Goal: Register for event/course

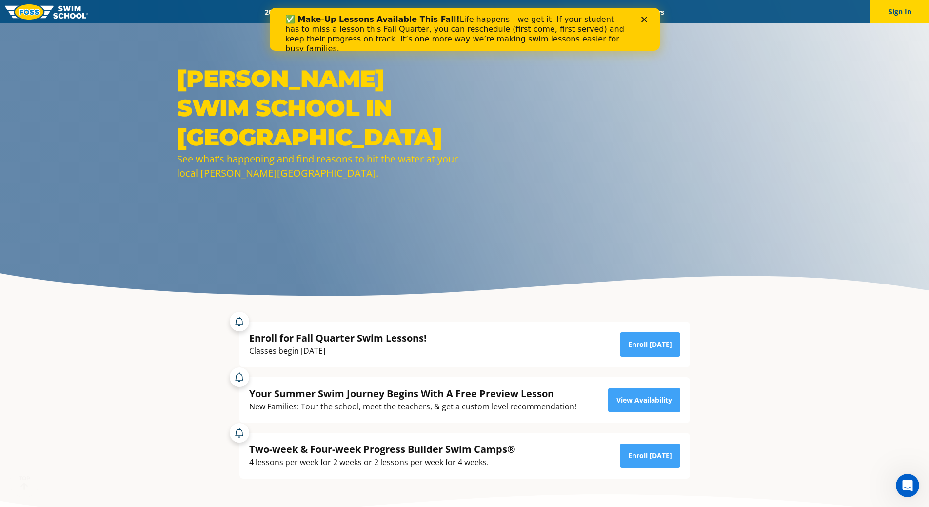
scroll to position [49, 0]
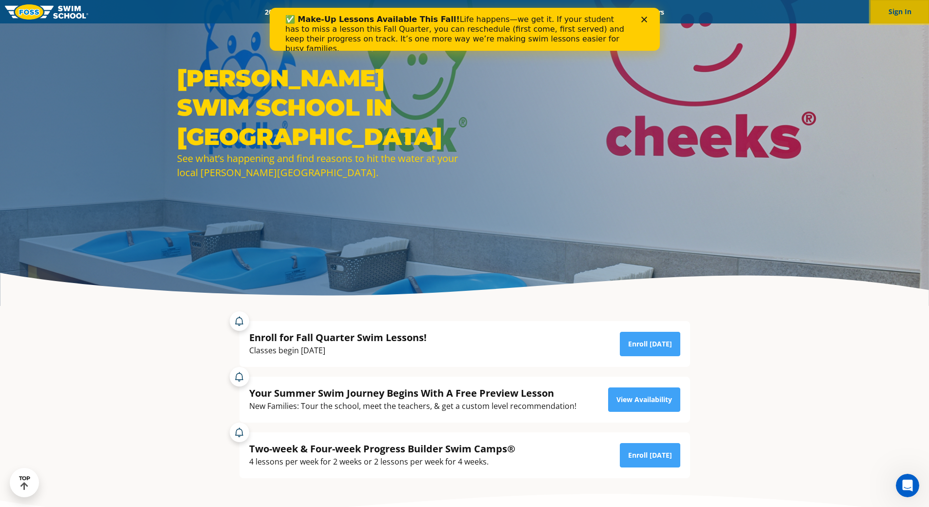
click at [894, 12] on button "Sign In" at bounding box center [900, 11] width 59 height 23
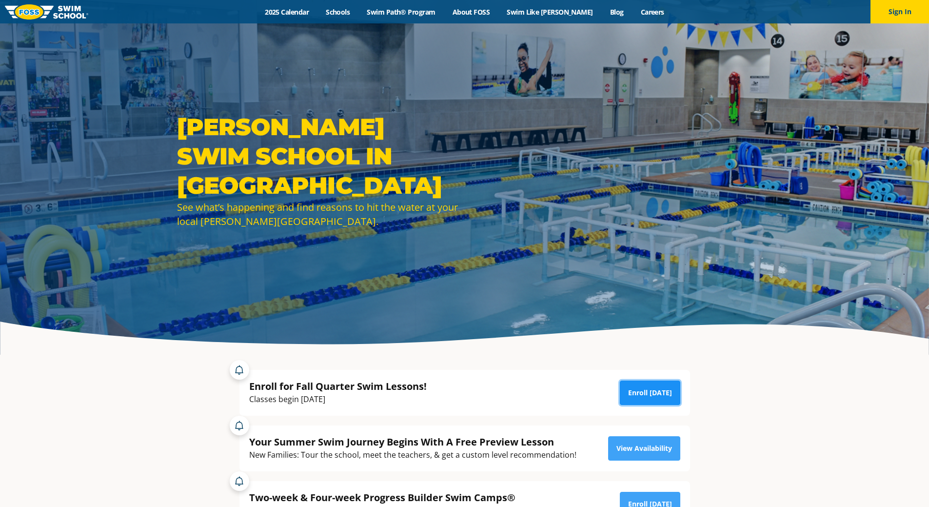
click at [642, 390] on link "Enroll [DATE]" at bounding box center [650, 393] width 60 height 24
click at [895, 12] on button "Sign In" at bounding box center [900, 11] width 59 height 23
